Goal: Transaction & Acquisition: Purchase product/service

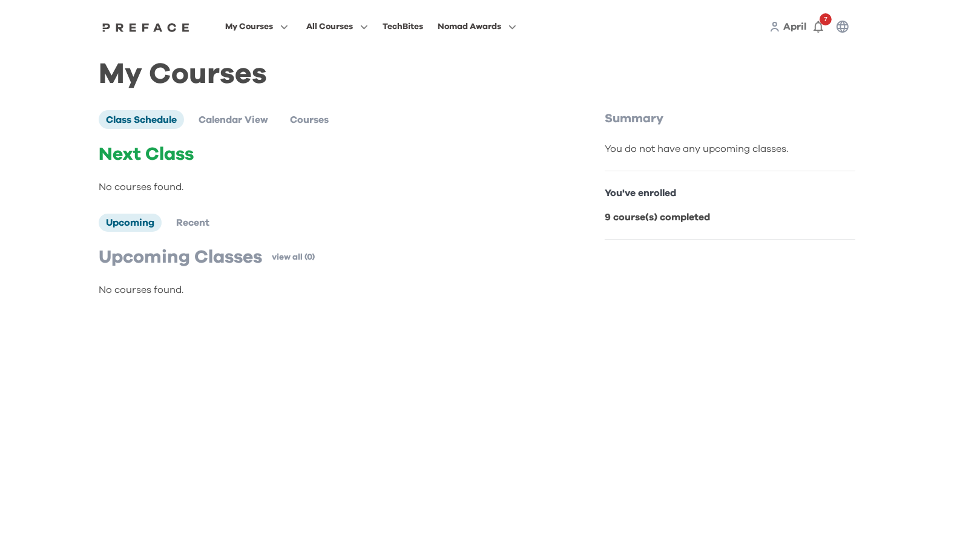
click at [241, 34] on div "My Courses All Courses TechBites Nomad Awards [DATE]" at bounding box center [477, 26] width 775 height 53
click at [241, 32] on span "My Courses" at bounding box center [249, 26] width 48 height 15
click at [227, 108] on span at bounding box center [257, 110] width 114 height 34
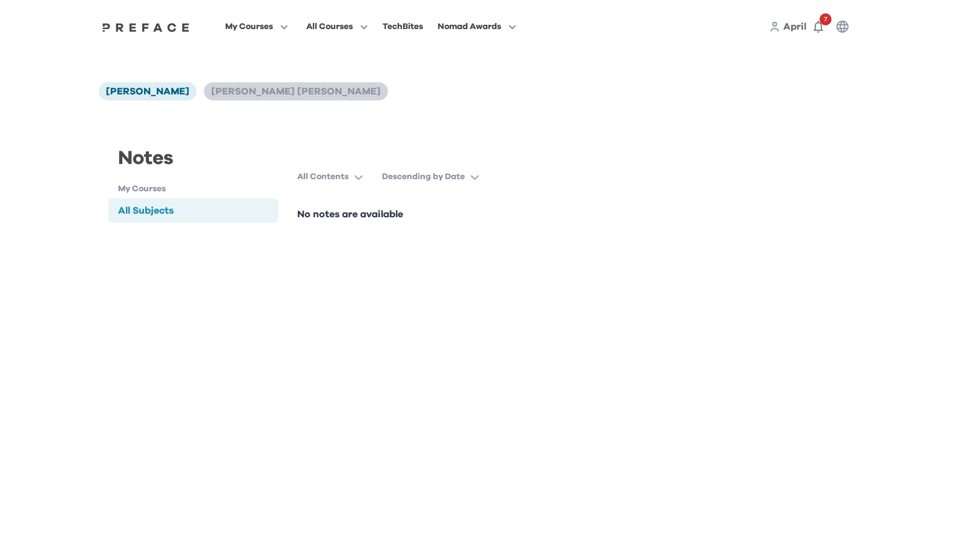
click at [229, 99] on li "Katrina Chin Lui Cheung" at bounding box center [296, 91] width 184 height 18
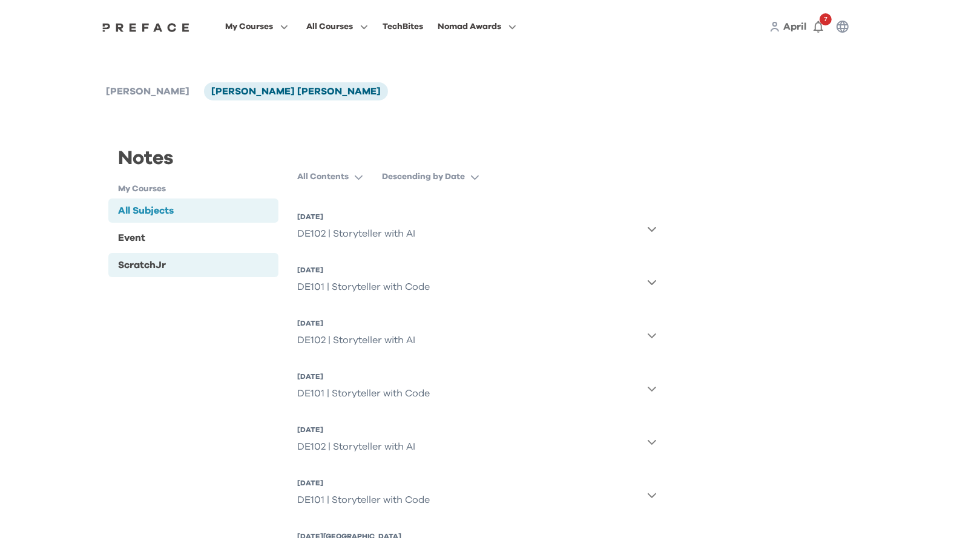
click at [212, 267] on div "ScratchJr" at bounding box center [193, 265] width 170 height 24
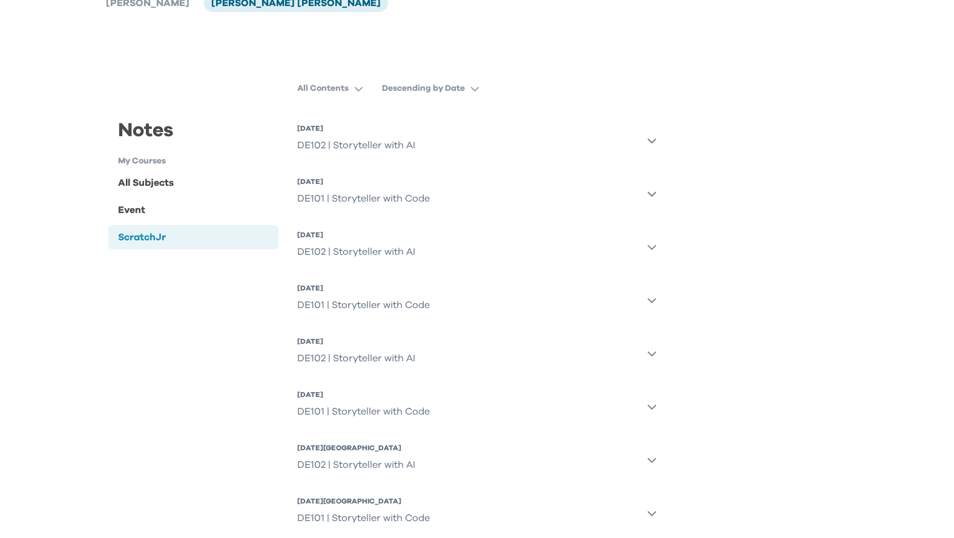
scroll to position [119, 0]
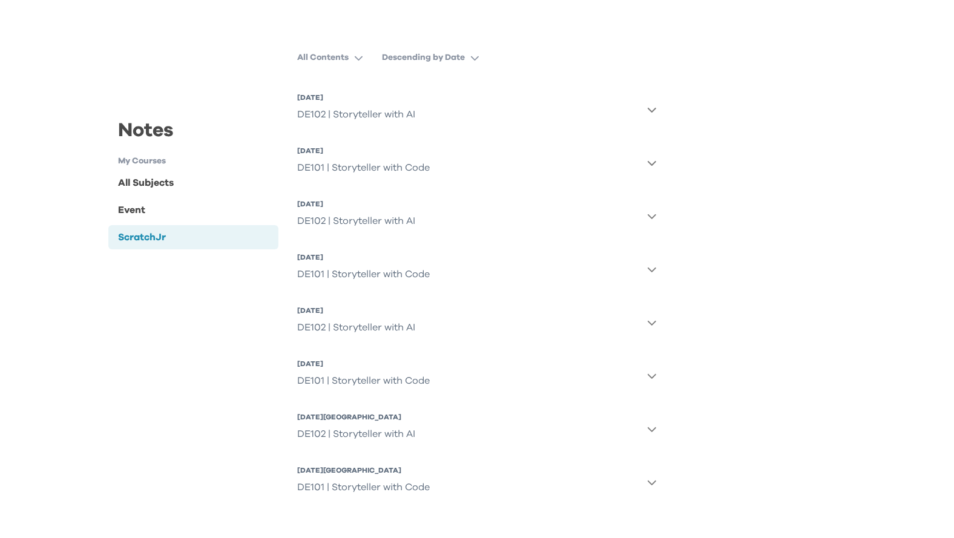
click at [378, 484] on div "DE101 | Storyteller with Code" at bounding box center [364, 487] width 133 height 24
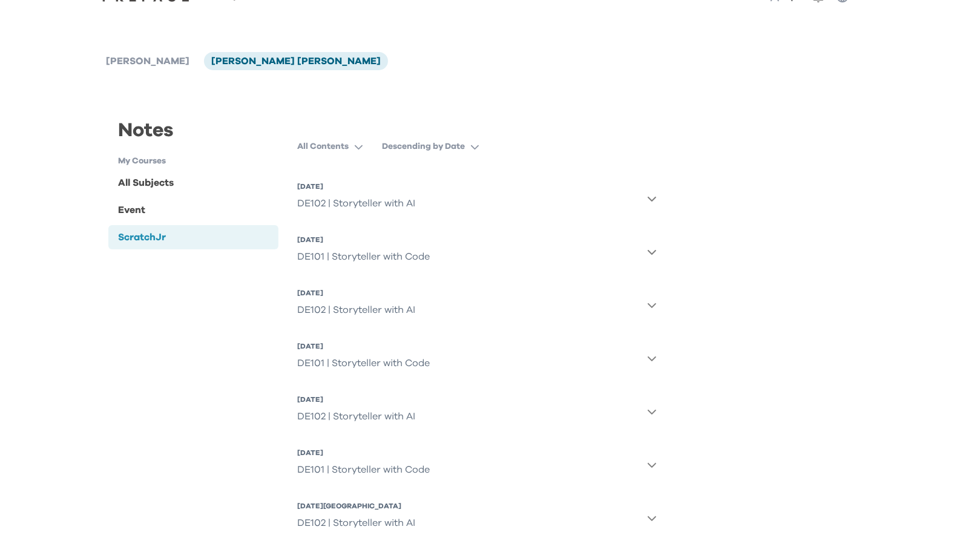
scroll to position [0, 0]
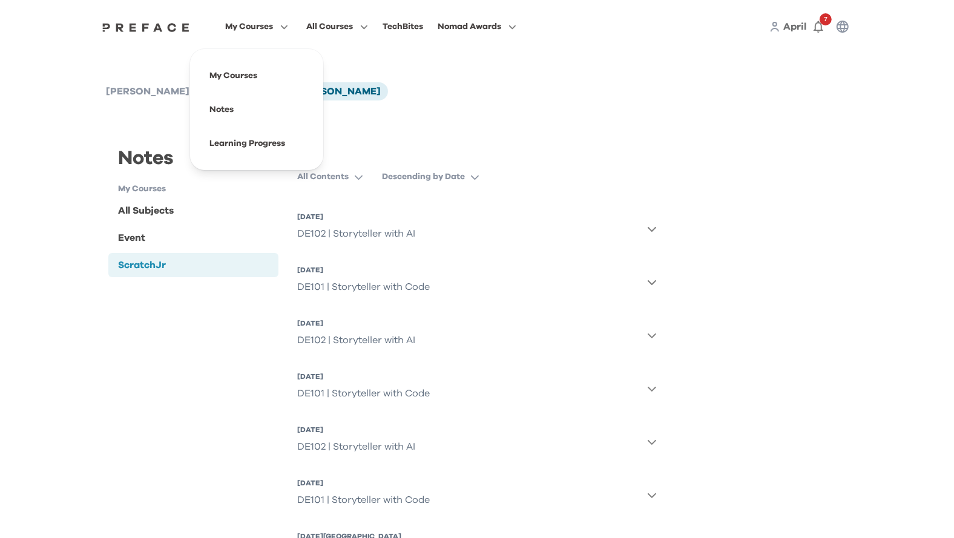
click at [254, 27] on span "My Courses" at bounding box center [249, 26] width 48 height 15
click at [264, 138] on span at bounding box center [257, 143] width 114 height 34
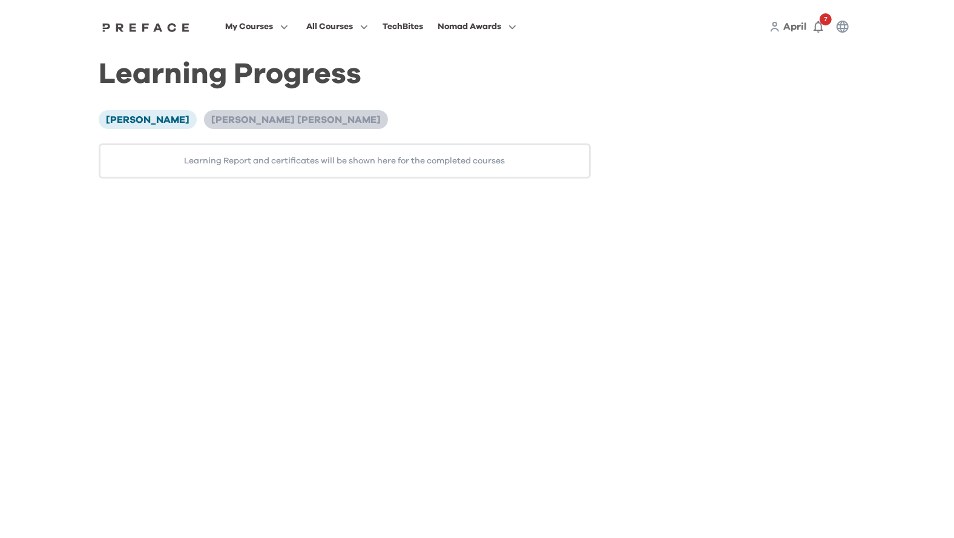
click at [263, 123] on li "Katrina Chin Lui Cheung" at bounding box center [296, 119] width 184 height 18
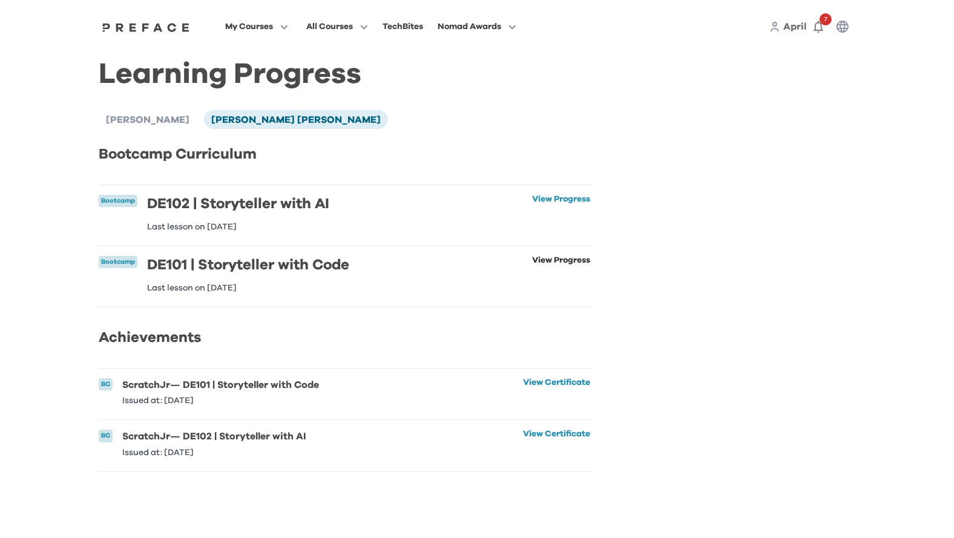
click at [559, 256] on link "View Progress" at bounding box center [562, 274] width 58 height 36
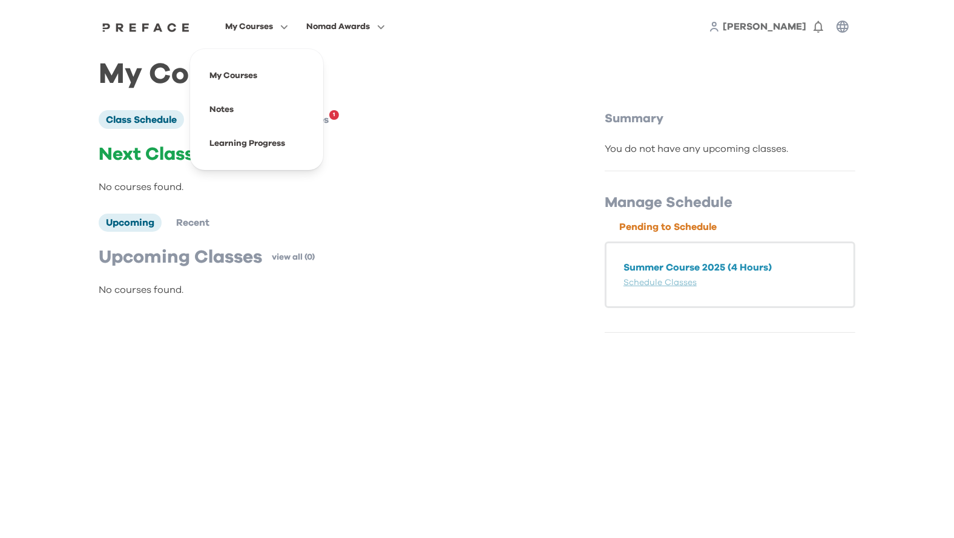
click at [261, 31] on span "My Courses" at bounding box center [249, 26] width 48 height 15
click at [270, 25] on span "My Courses" at bounding box center [249, 26] width 48 height 15
click at [226, 107] on span at bounding box center [257, 110] width 114 height 34
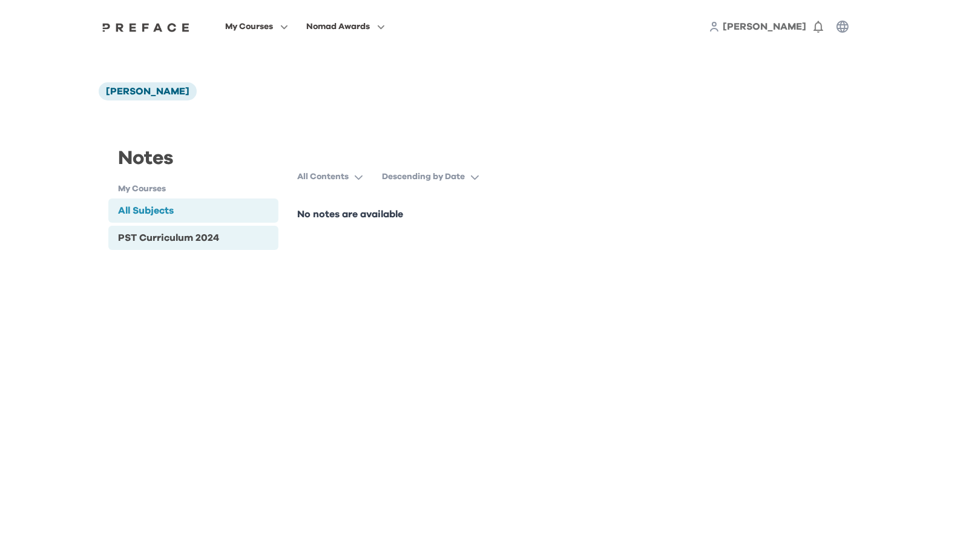
click at [163, 230] on div "PST Curriculum 2024" at bounding box center [193, 238] width 170 height 24
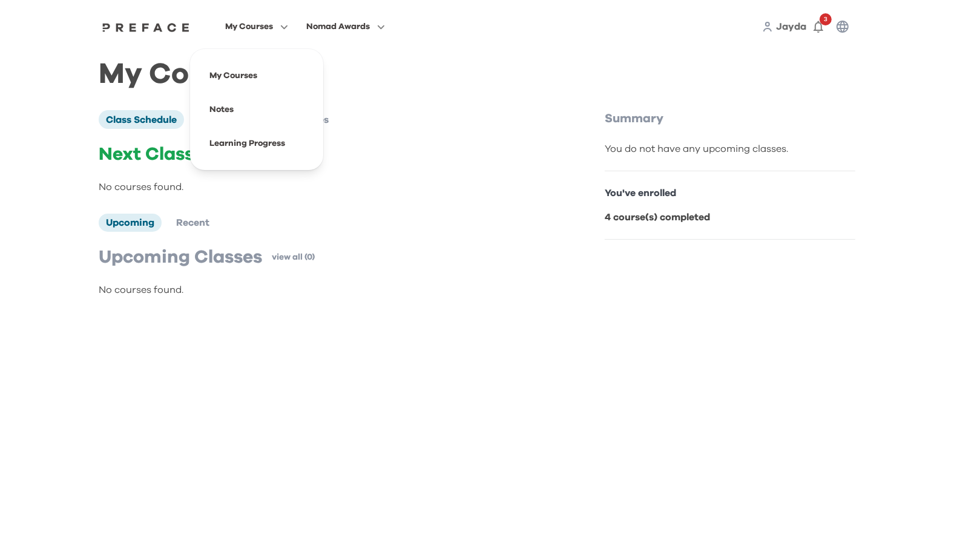
click at [246, 25] on span "My Courses" at bounding box center [249, 26] width 48 height 15
click at [240, 114] on span at bounding box center [257, 110] width 114 height 34
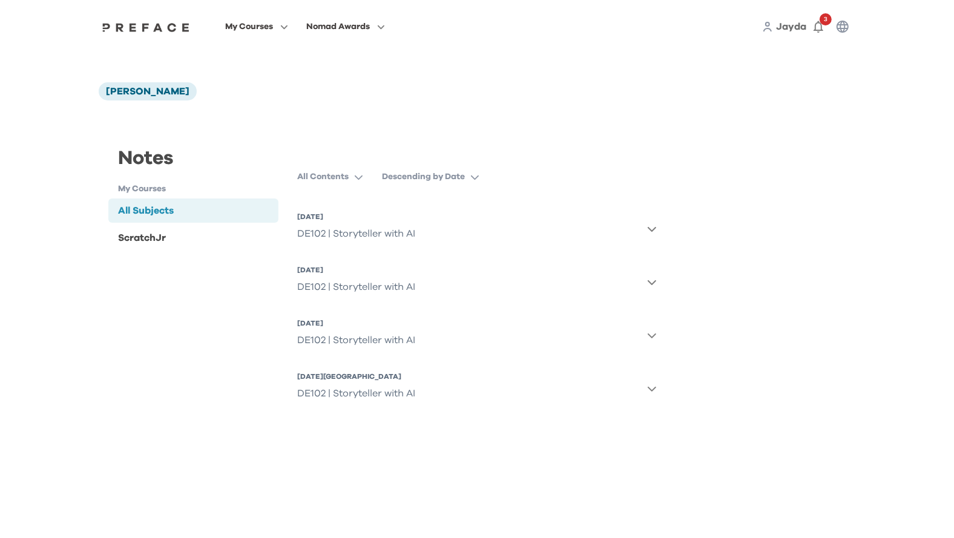
click at [361, 390] on div "DE102 | Storyteller with AI" at bounding box center [357, 393] width 118 height 24
click at [389, 453] on div "ScratchJr AI - Summer 2025 - L1" at bounding box center [489, 449] width 314 height 19
click at [263, 21] on span "My Courses" at bounding box center [249, 26] width 48 height 15
click at [269, 149] on span at bounding box center [257, 143] width 114 height 34
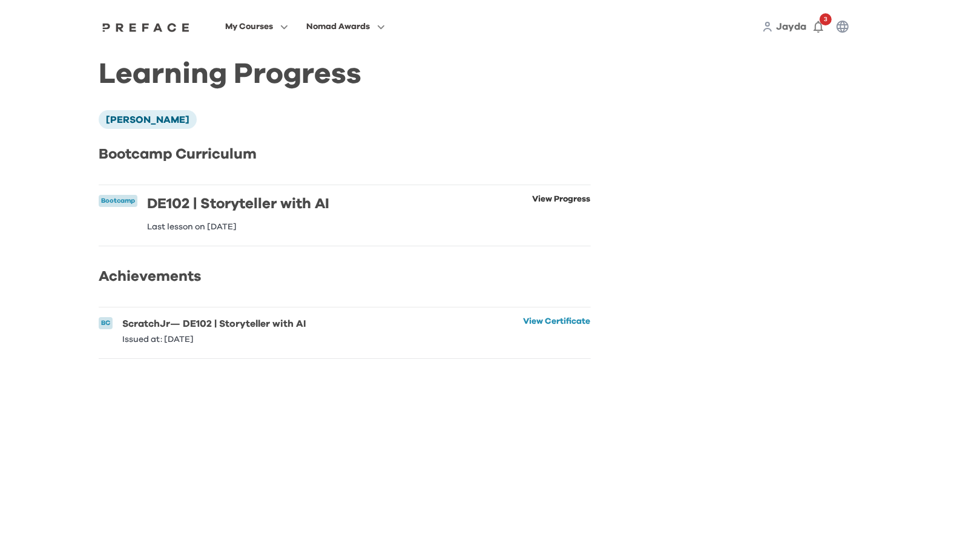
click at [576, 204] on link "View Progress" at bounding box center [562, 213] width 58 height 36
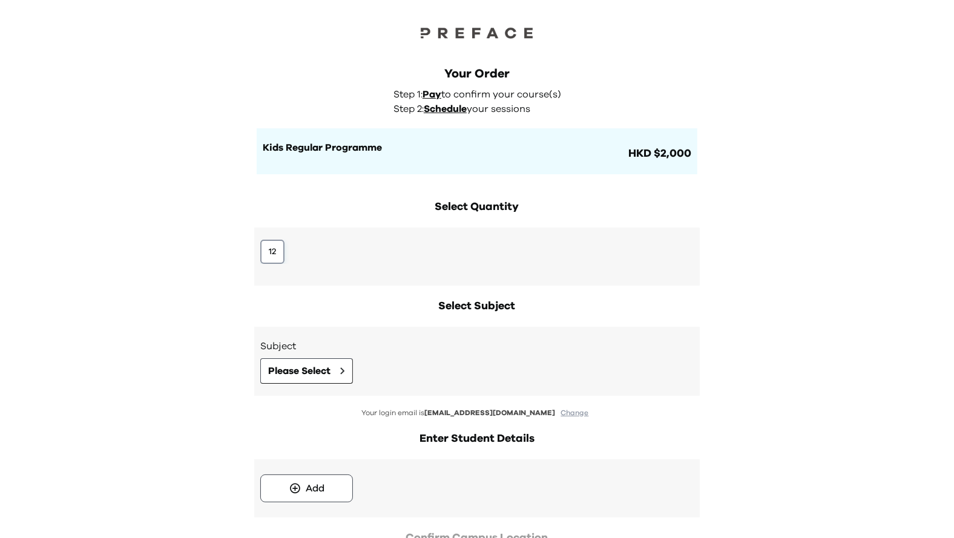
click at [270, 251] on button "12" at bounding box center [272, 252] width 24 height 24
click at [295, 394] on div "Subject Please Select" at bounding box center [476, 361] width 445 height 69
click at [303, 382] on button "Please Select" at bounding box center [306, 370] width 93 height 25
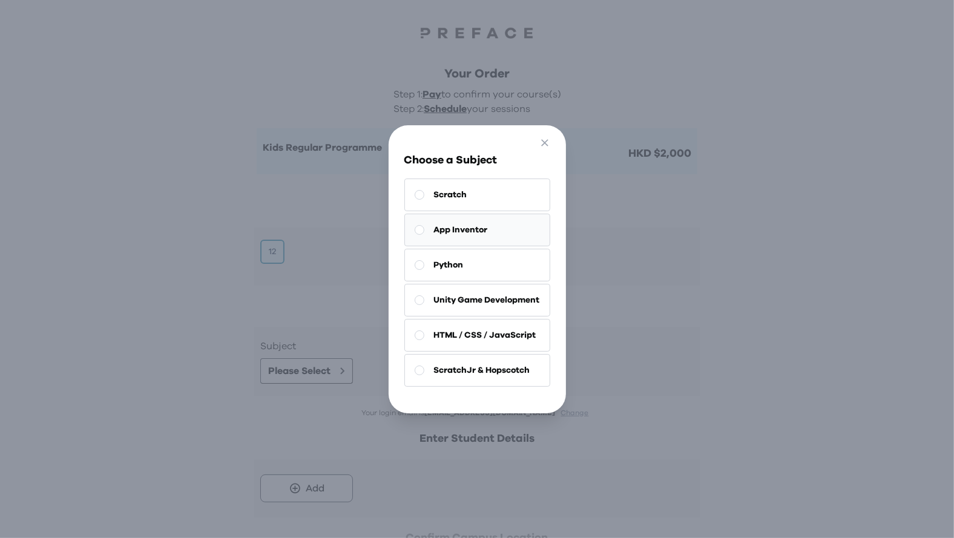
click at [473, 229] on span "App Inventor" at bounding box center [461, 230] width 54 height 12
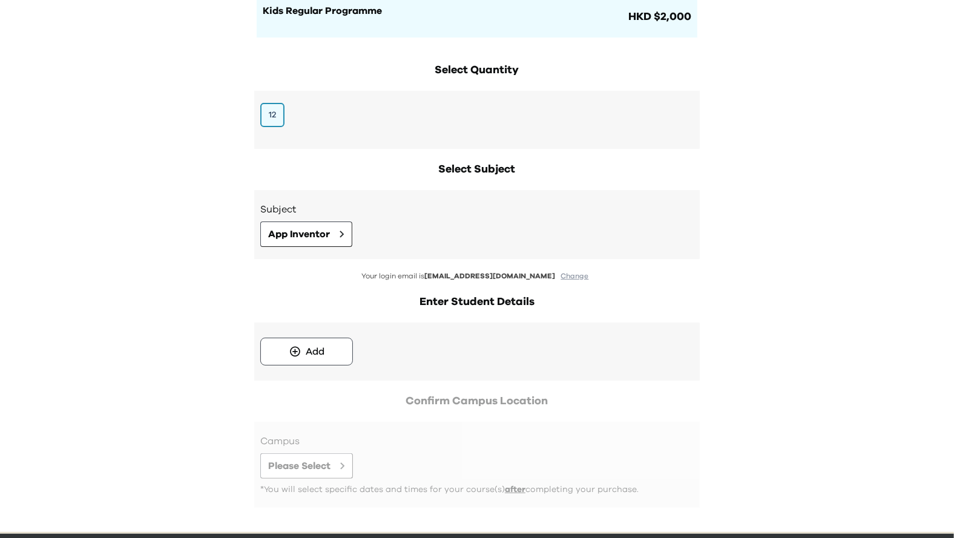
scroll to position [182, 0]
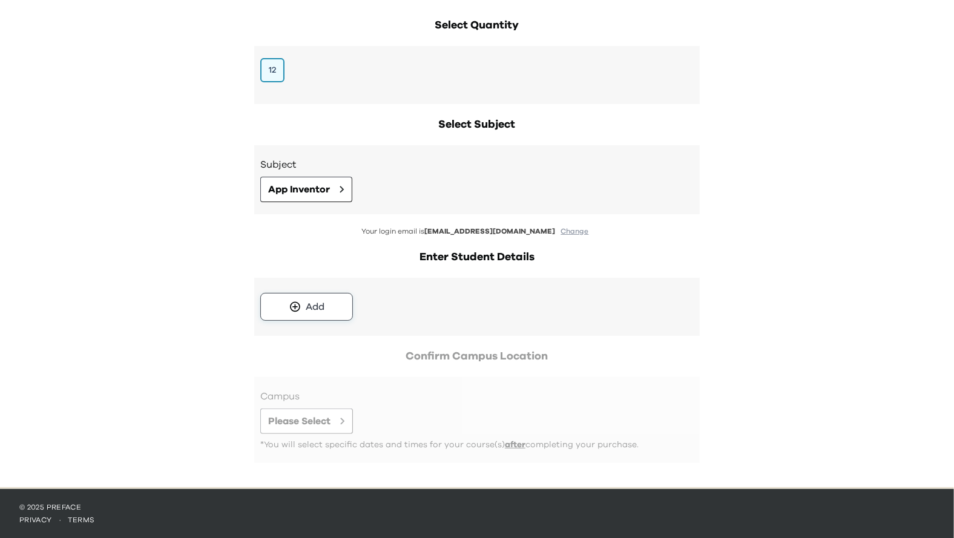
click at [327, 300] on button "Add" at bounding box center [306, 307] width 93 height 28
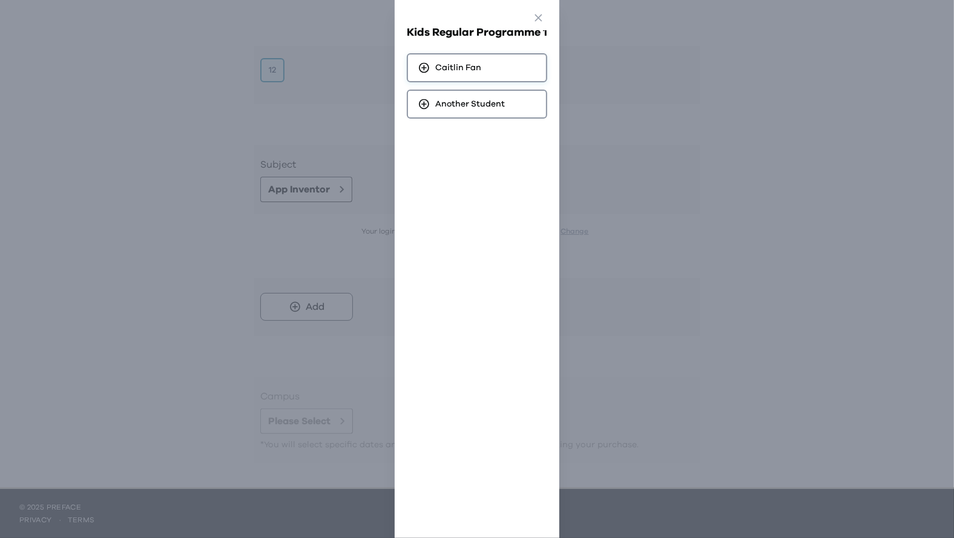
click at [481, 67] on div "[PERSON_NAME]" at bounding box center [477, 67] width 140 height 29
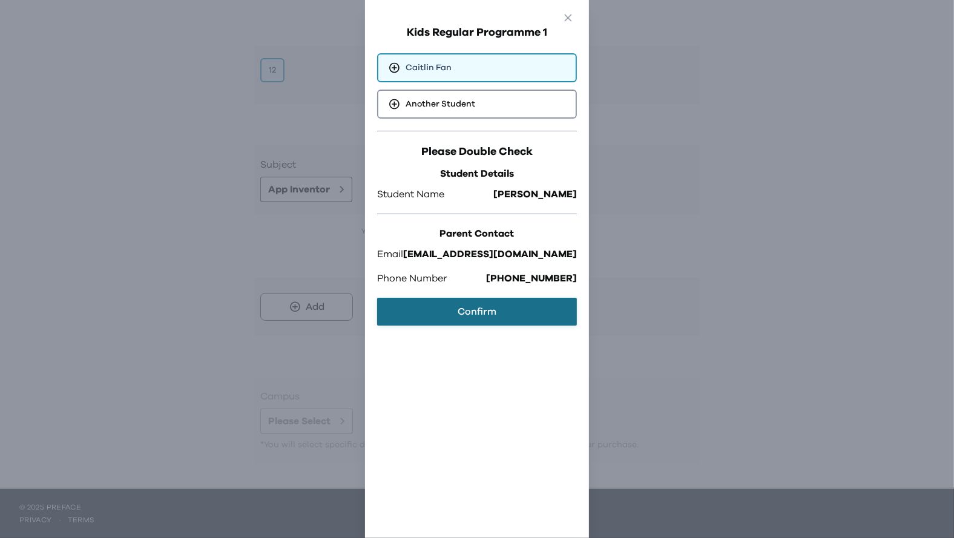
click at [433, 302] on button "Confirm" at bounding box center [477, 312] width 200 height 28
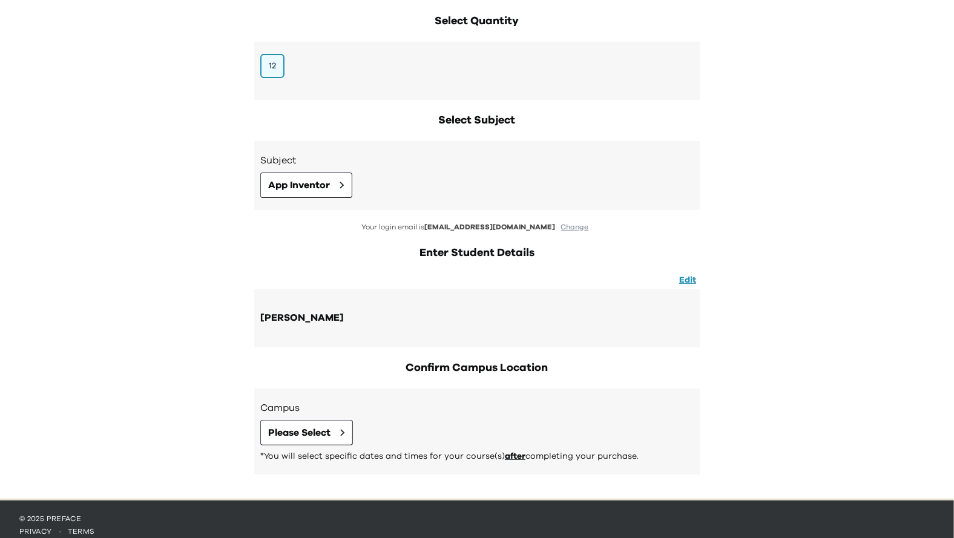
scroll to position [197, 0]
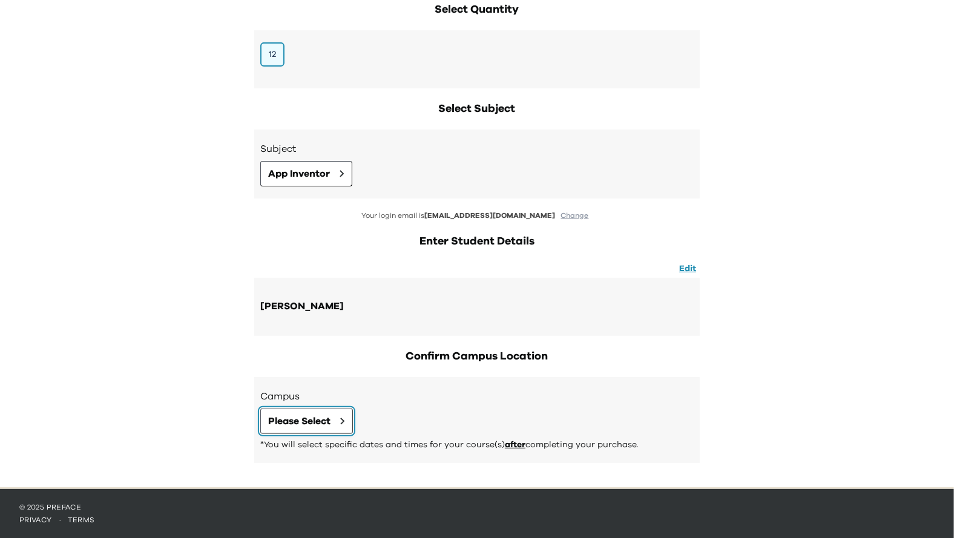
click at [315, 419] on span "Please Select" at bounding box center [299, 421] width 62 height 15
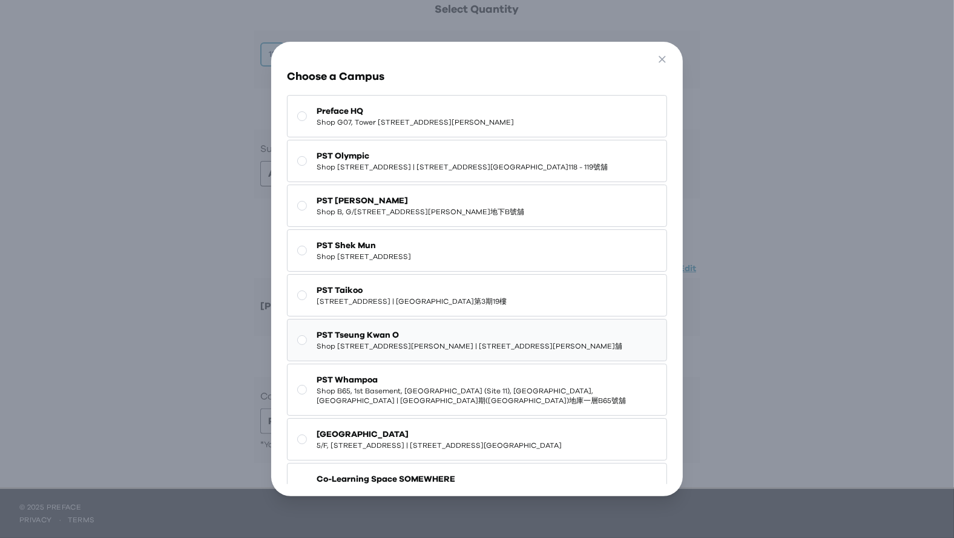
click at [413, 340] on button "PST Tseung Kwan O Shop [STREET_ADDRESS][PERSON_NAME][PERSON_NAME]" at bounding box center [477, 340] width 380 height 42
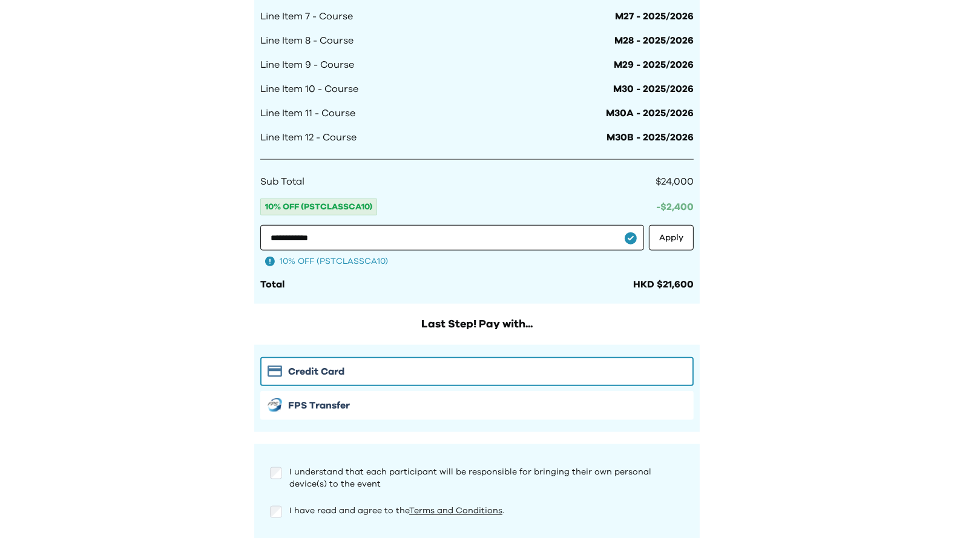
scroll to position [992, 0]
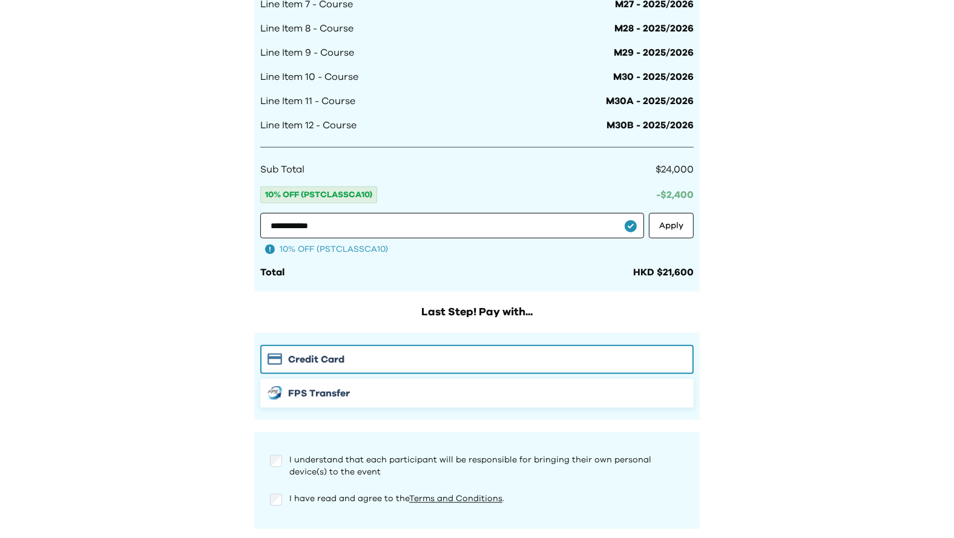
click at [332, 391] on span "FPS Transfer" at bounding box center [319, 393] width 62 height 15
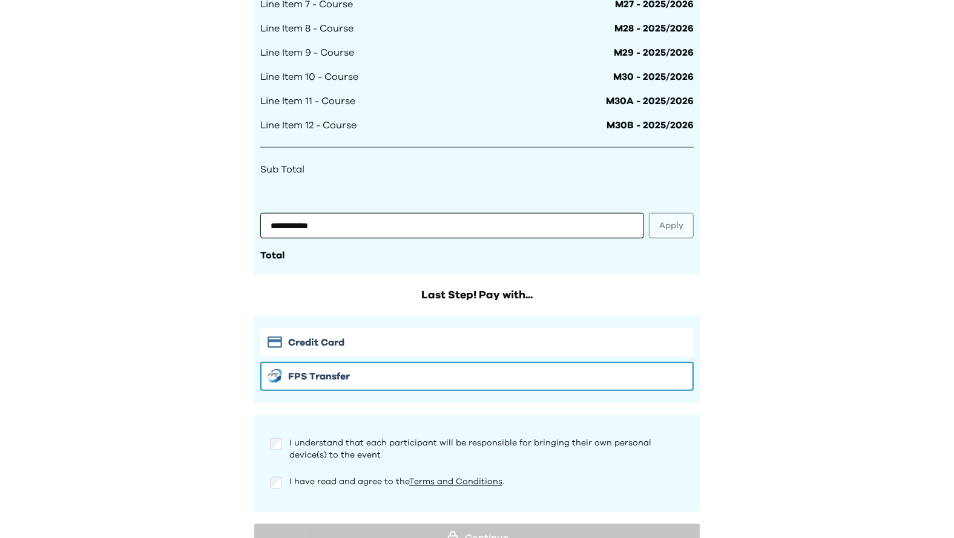
click at [281, 445] on div "I understand that each participant will be responsible for bringing their own p…" at bounding box center [476, 446] width 433 height 39
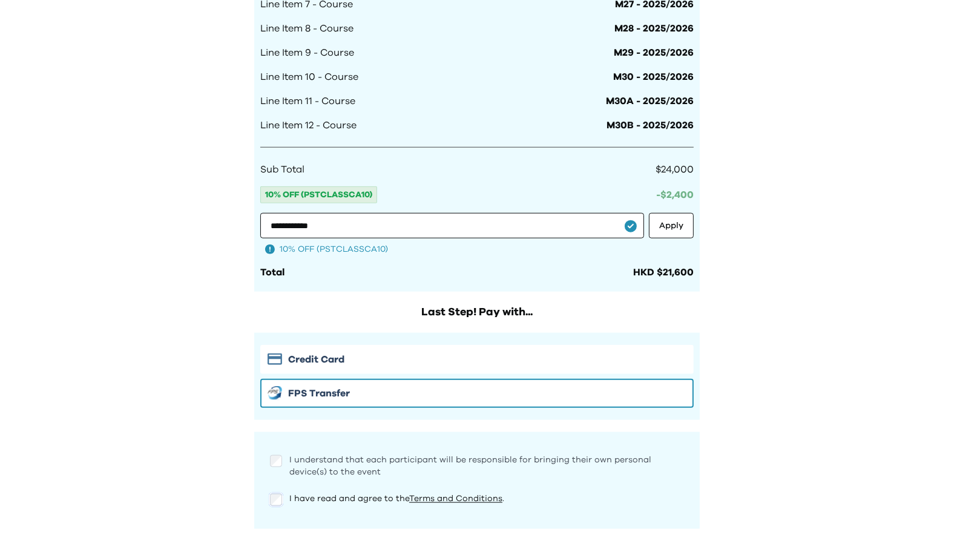
scroll to position [1090, 0]
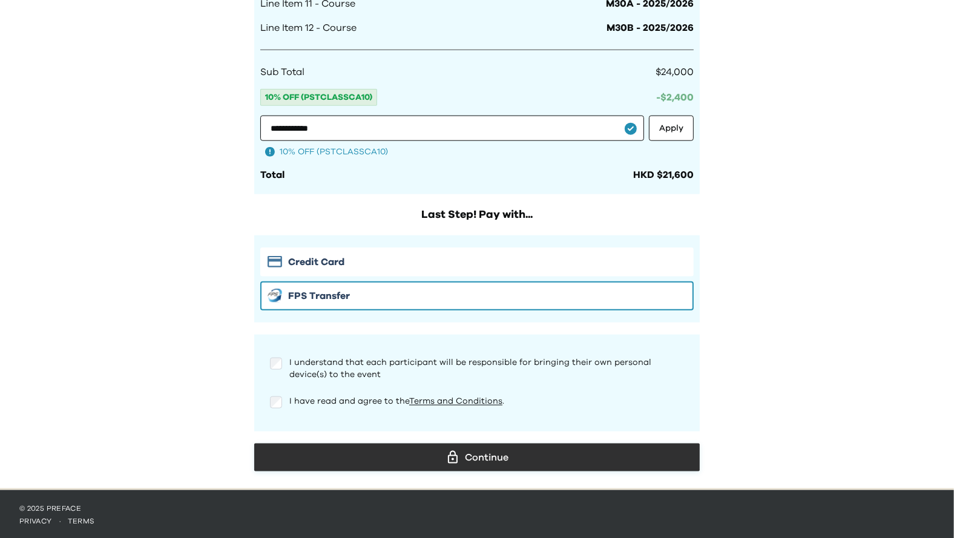
click at [449, 456] on icon at bounding box center [452, 457] width 15 height 15
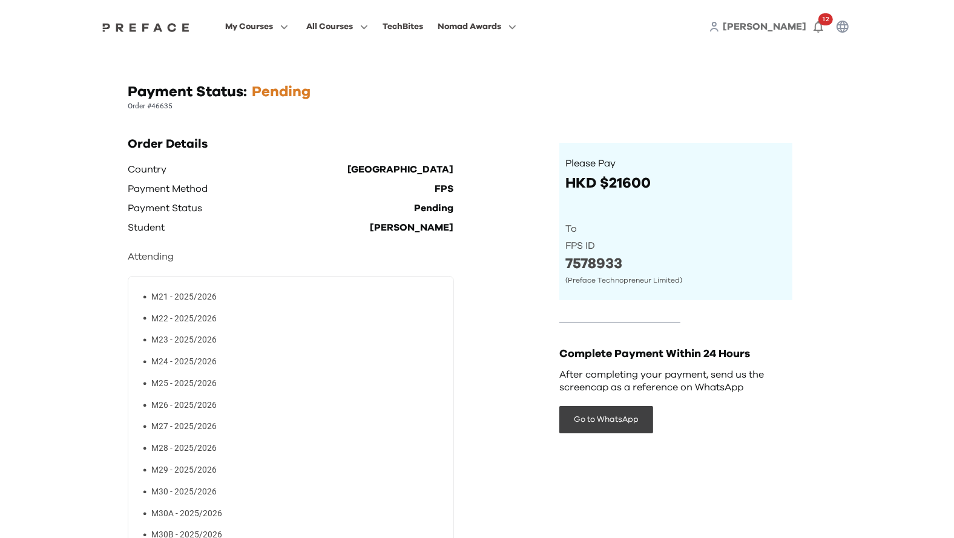
click at [166, 107] on p "Order #46635" at bounding box center [477, 107] width 698 height 10
copy p "Order #46635"
